Goal: Find specific page/section: Find specific page/section

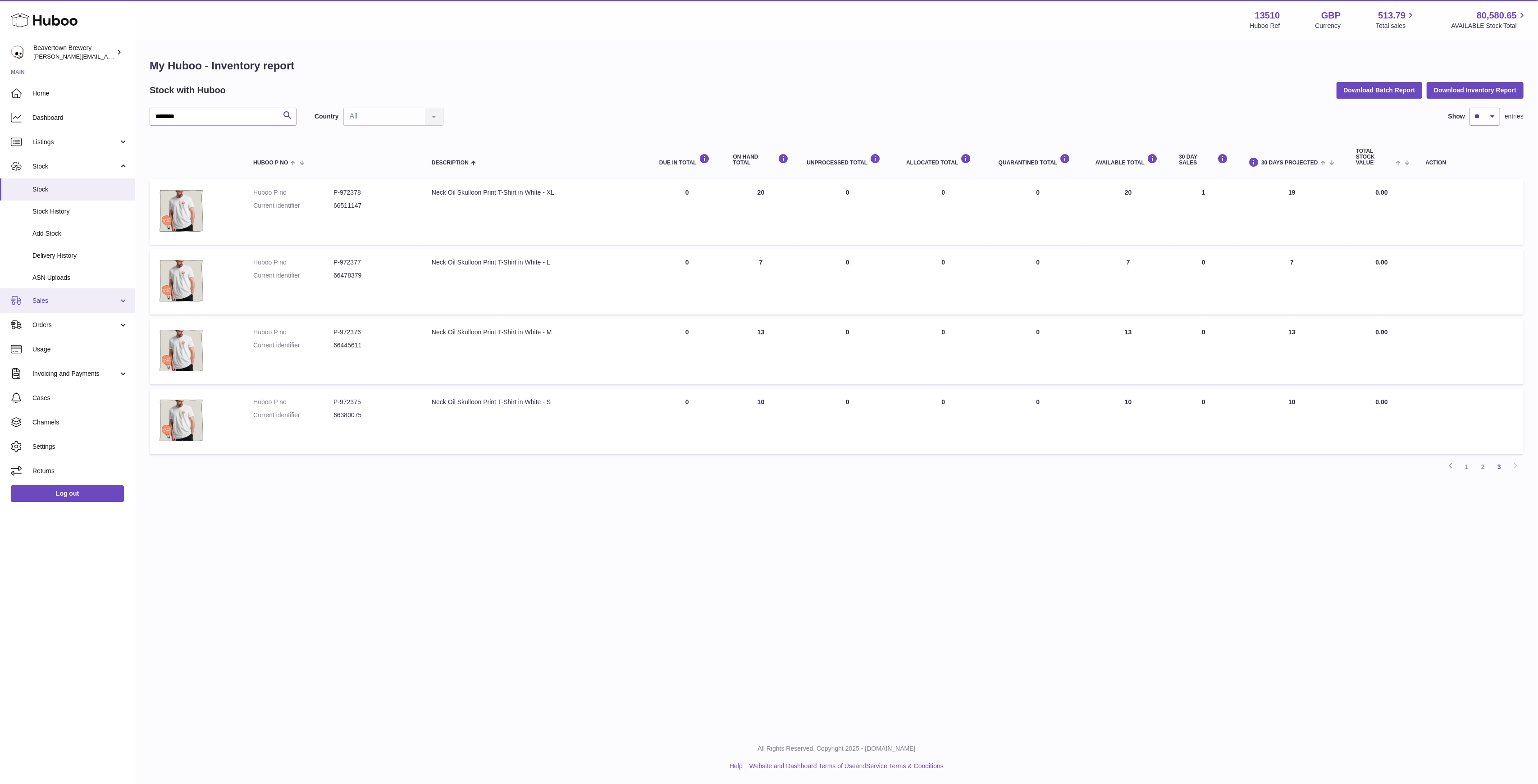
click at [41, 302] on span "Sales" at bounding box center [75, 301] width 86 height 9
click at [39, 330] on link "Sales" at bounding box center [67, 324] width 135 height 22
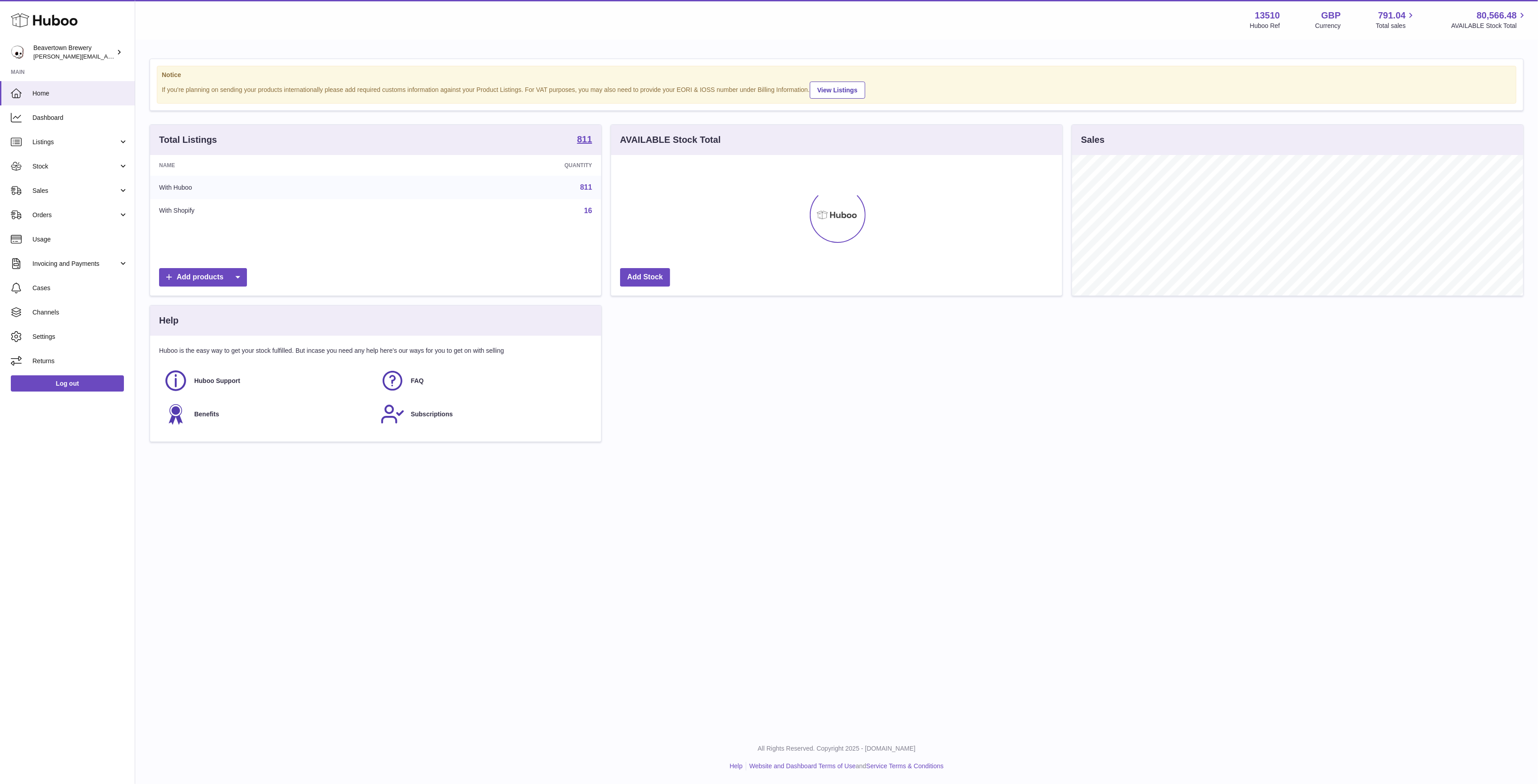
scroll to position [141, 451]
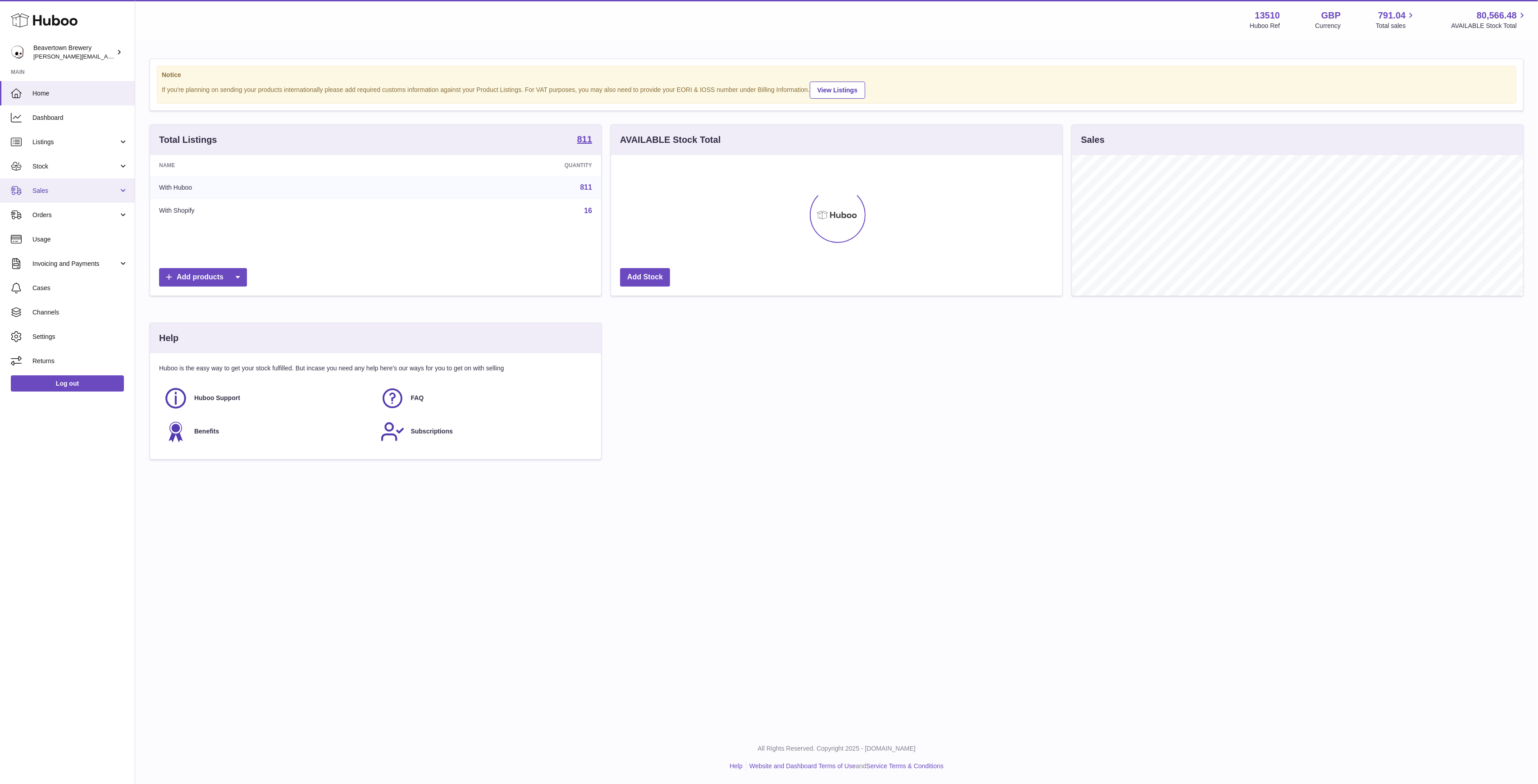
click at [70, 192] on span "Sales" at bounding box center [75, 191] width 86 height 9
click at [61, 209] on span "Sales" at bounding box center [80, 214] width 95 height 9
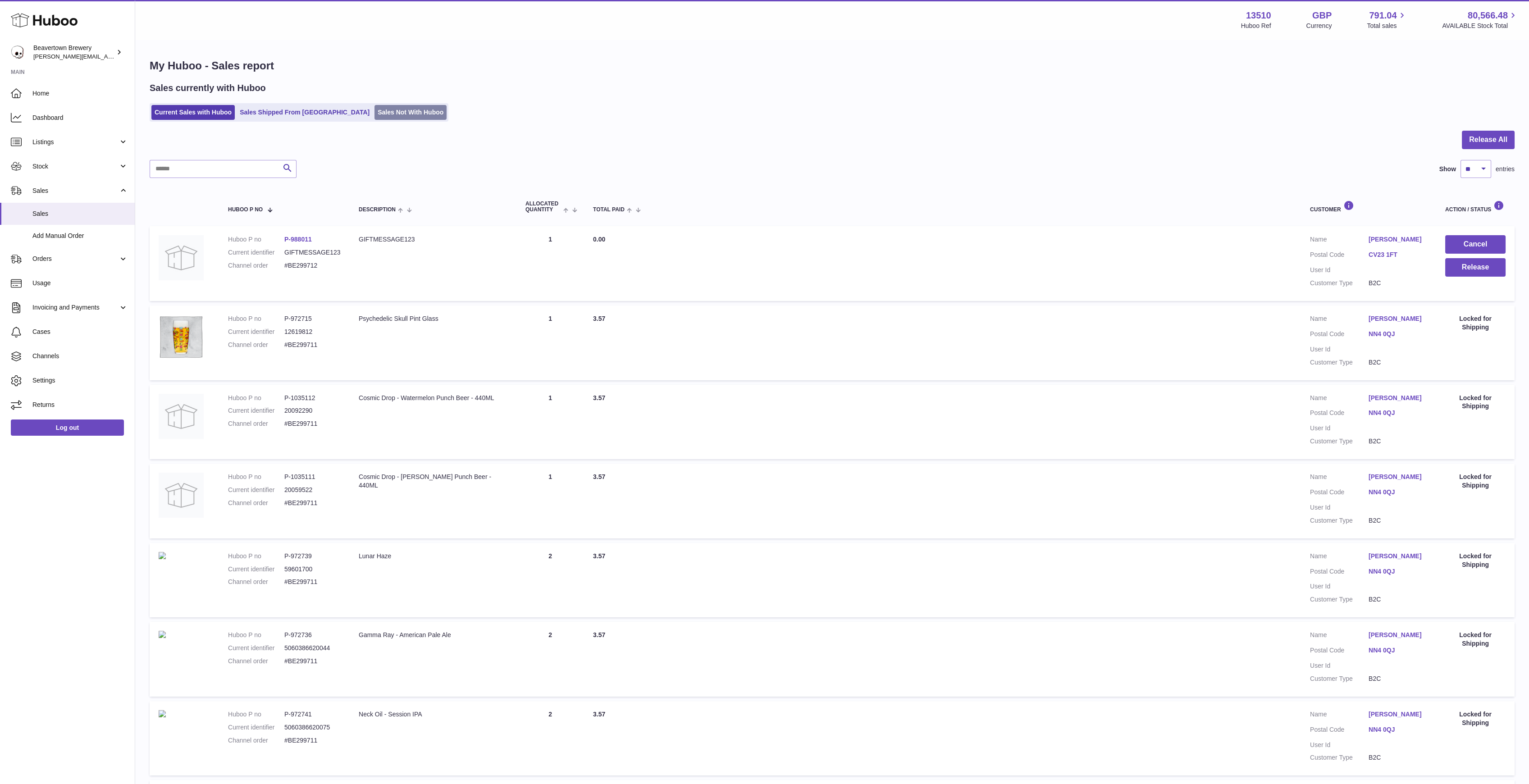
click at [382, 112] on link "Sales Not With Huboo" at bounding box center [410, 112] width 72 height 15
